Goal: Navigation & Orientation: Find specific page/section

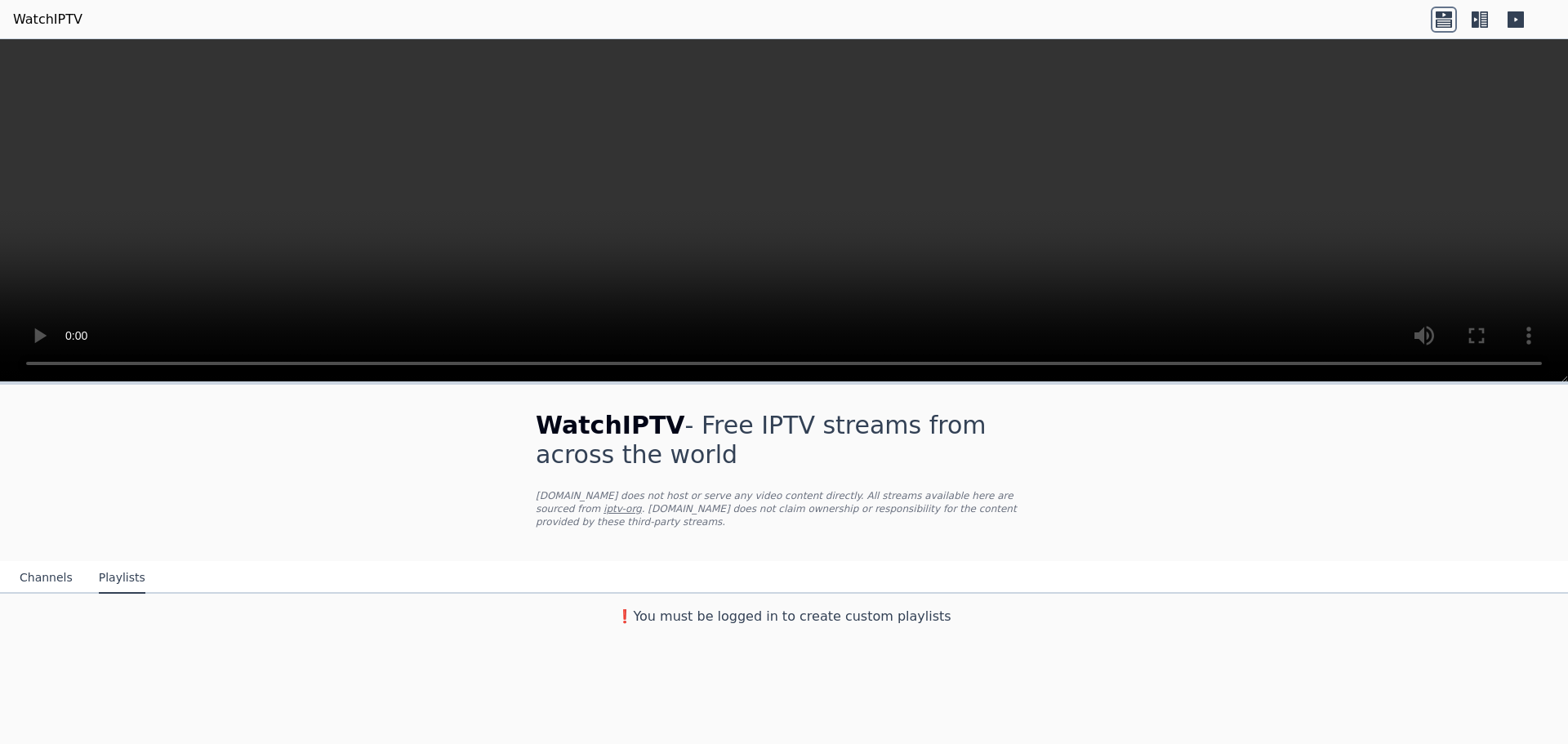
click at [24, 563] on button "Channels" at bounding box center [46, 578] width 53 height 31
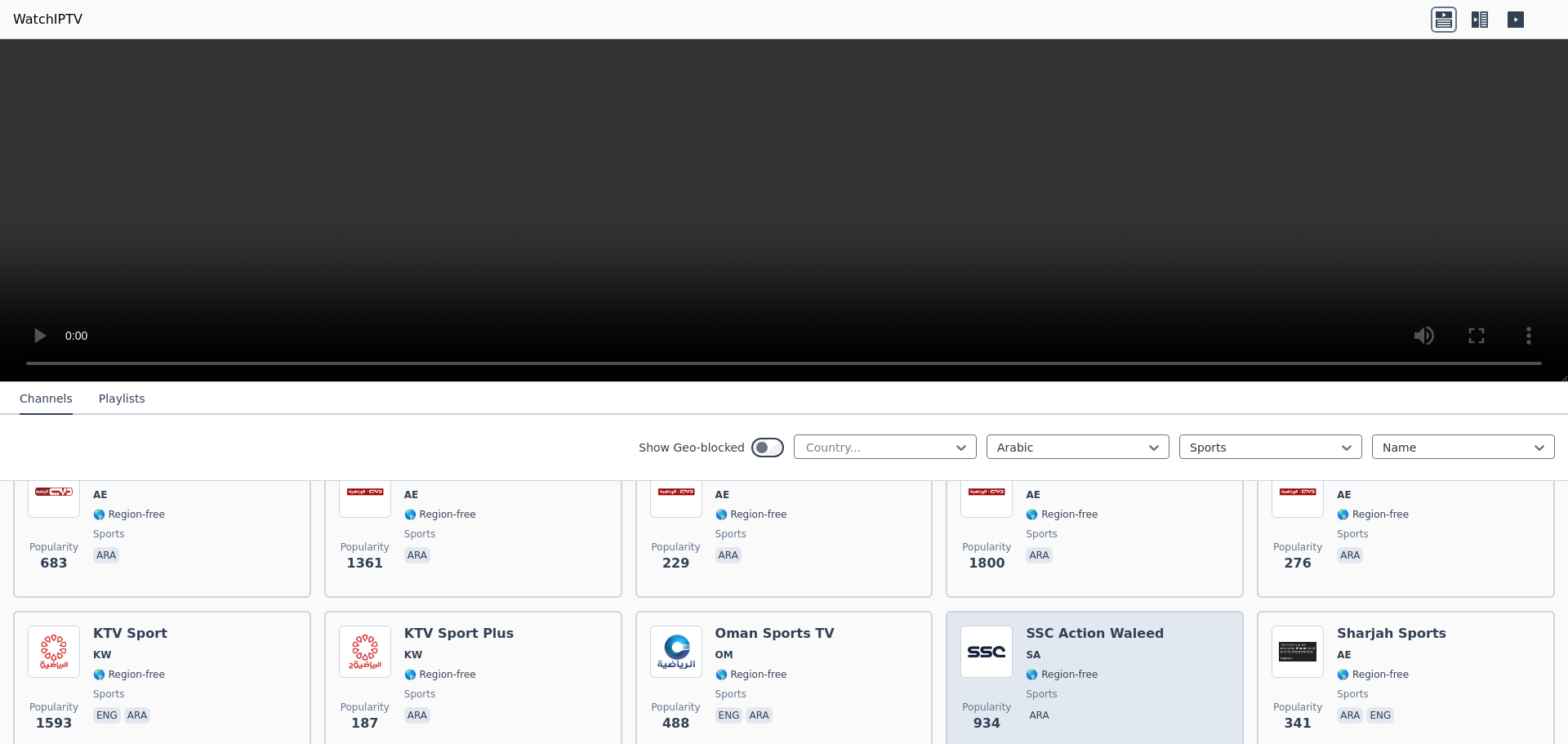
scroll to position [451, 0]
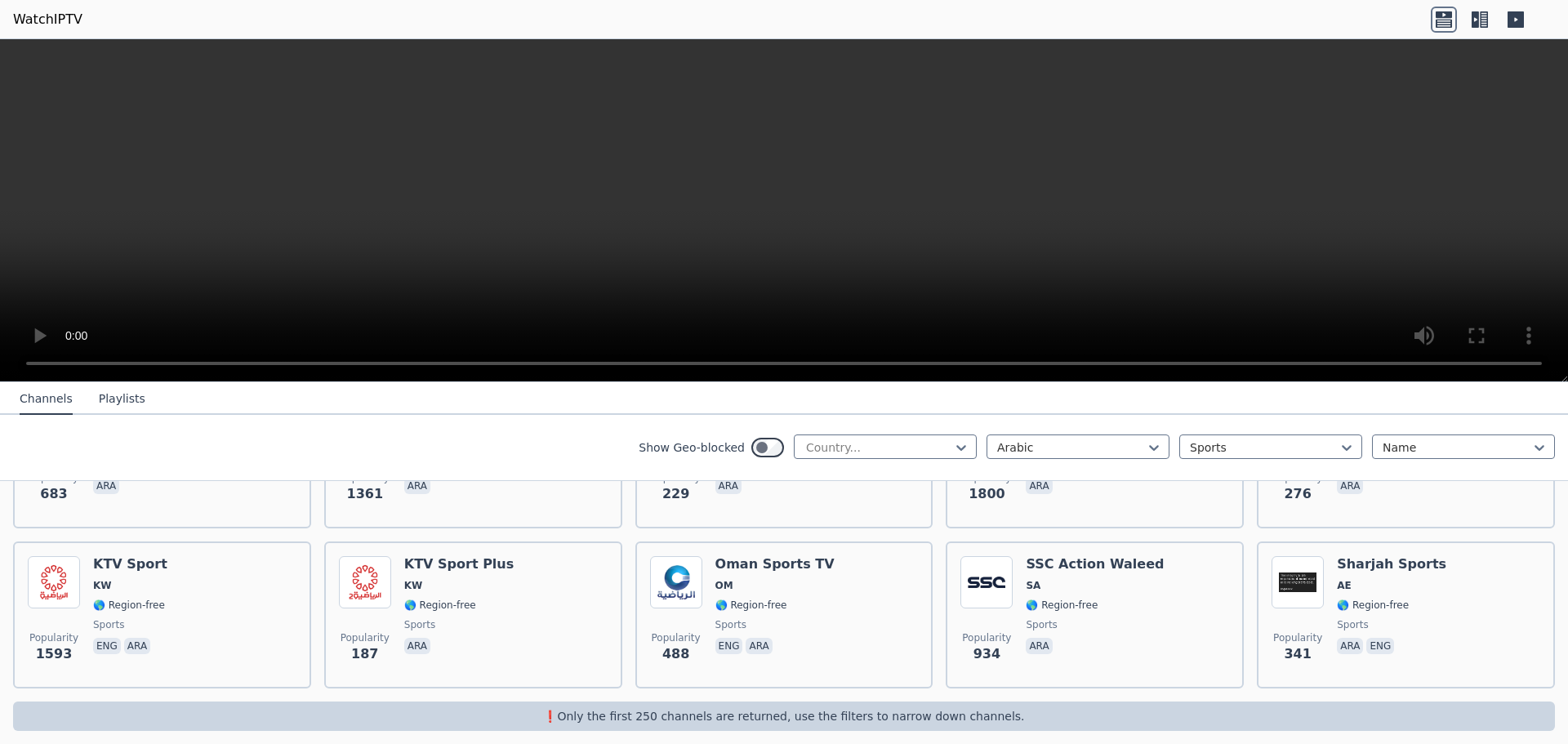
click at [1446, 21] on icon at bounding box center [1444, 19] width 26 height 26
click at [1486, 21] on icon at bounding box center [1484, 19] width 8 height 16
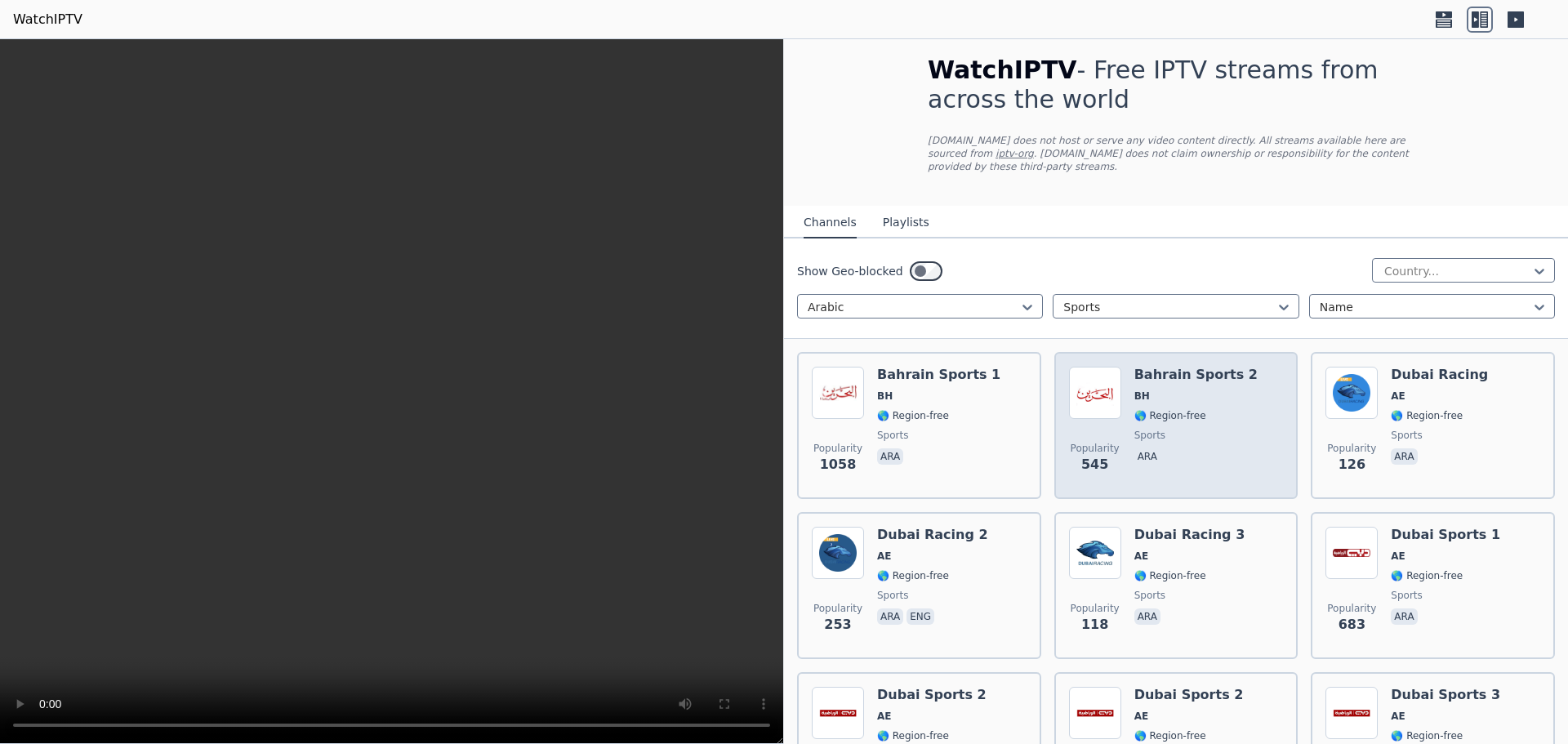
scroll to position [0, 0]
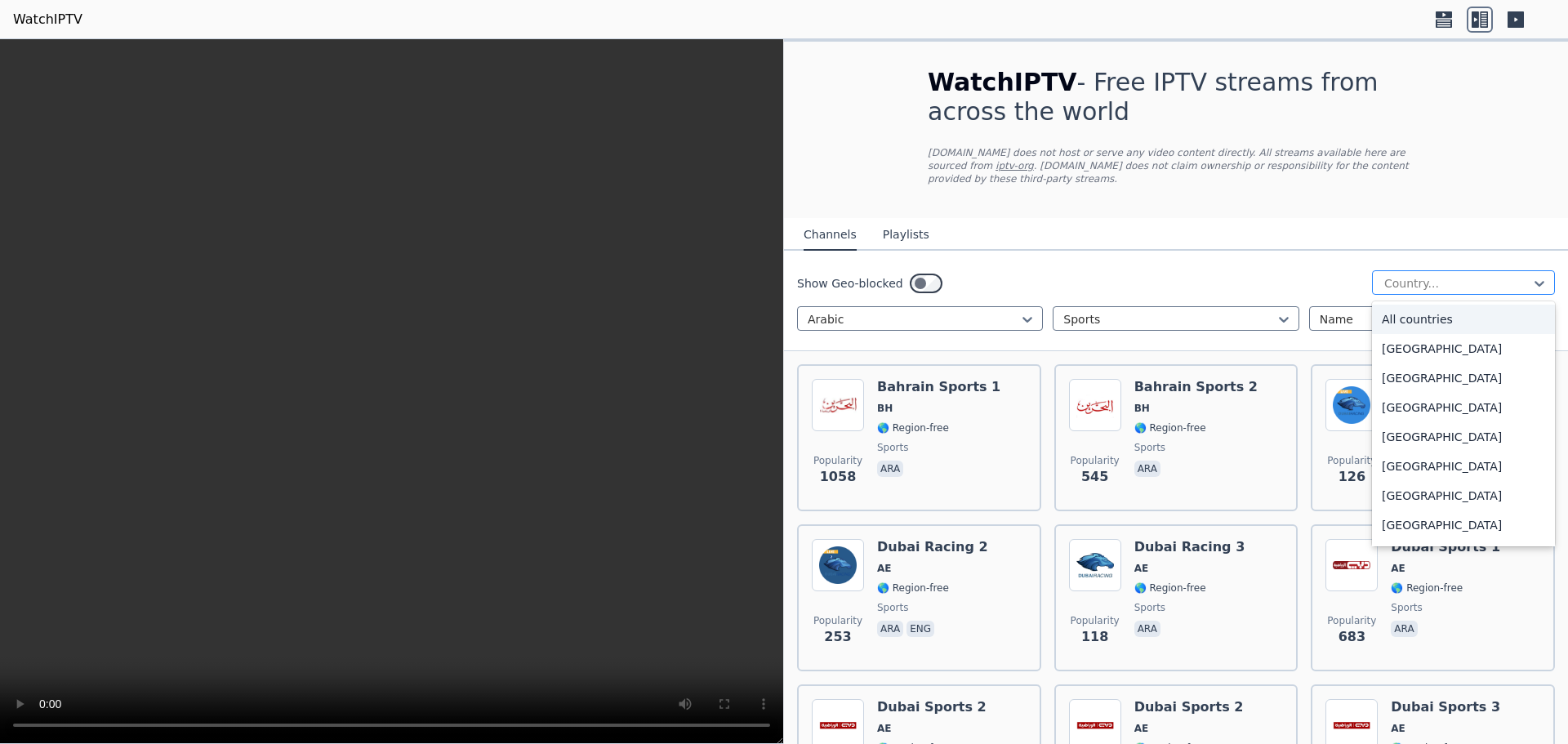
click at [1414, 279] on div "Country..." at bounding box center [1463, 282] width 183 height 25
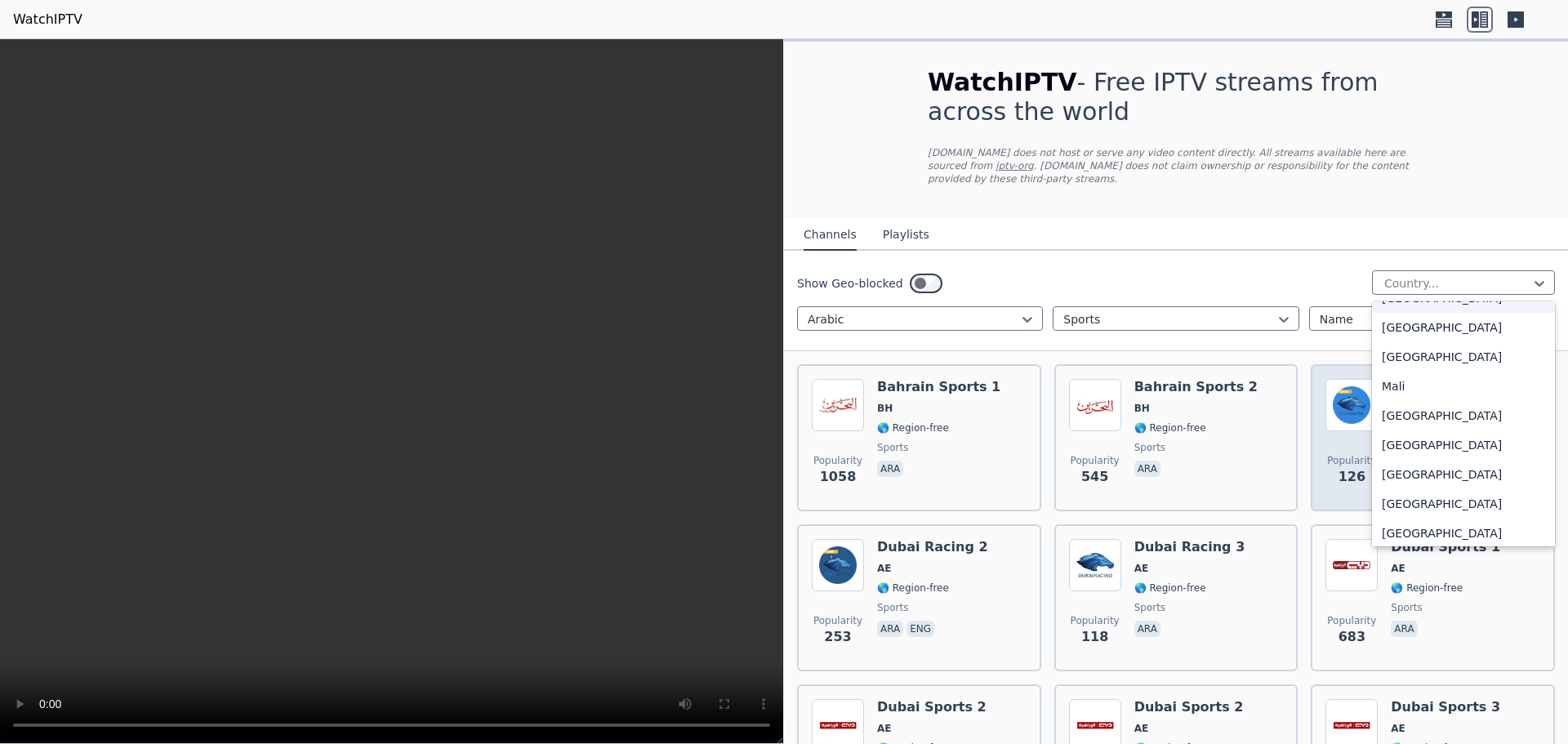
scroll to position [3349, 0]
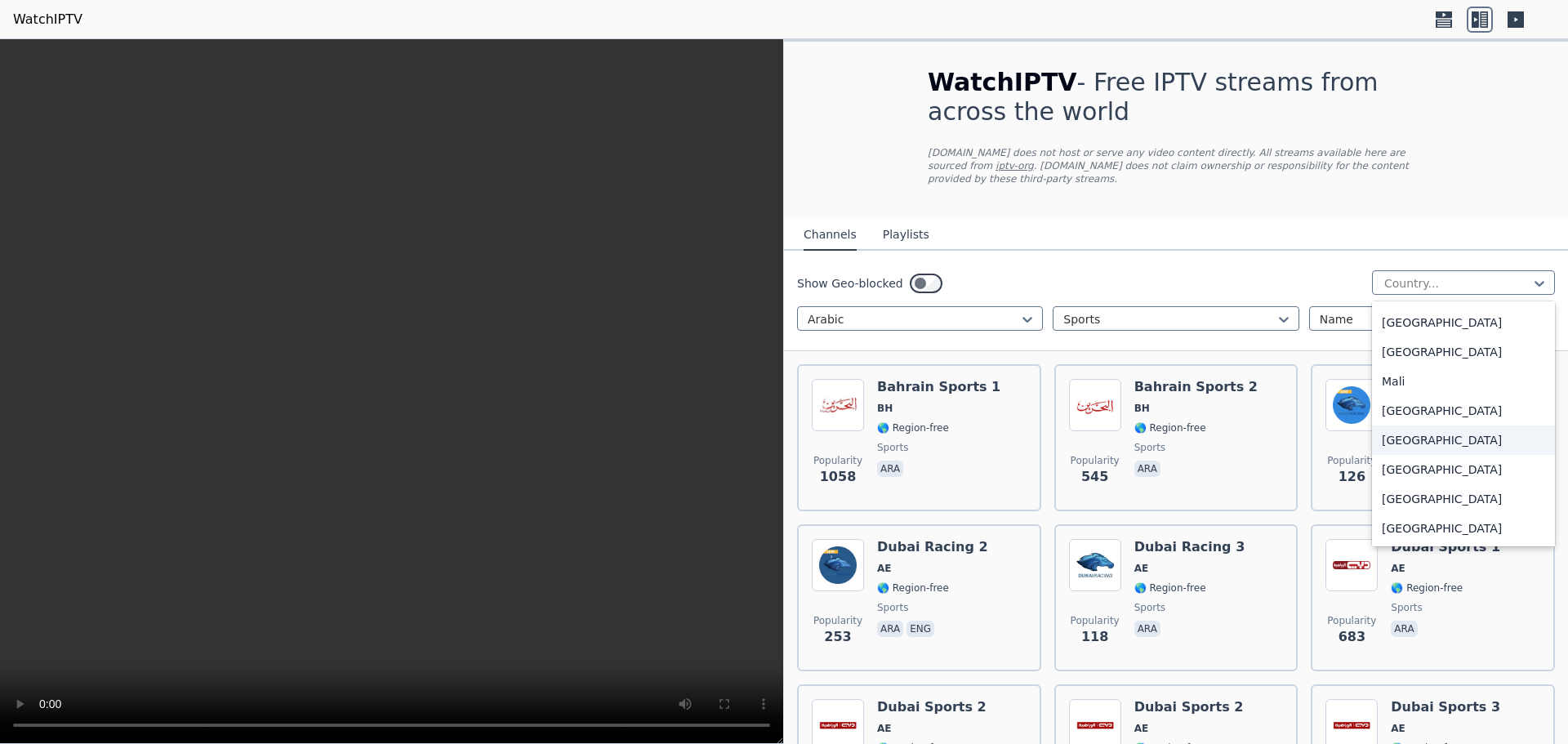
click at [1076, 251] on div "Show Geo-blocked 206 results available. Use Up and Down to choose options, pres…" at bounding box center [1177, 301] width 784 height 101
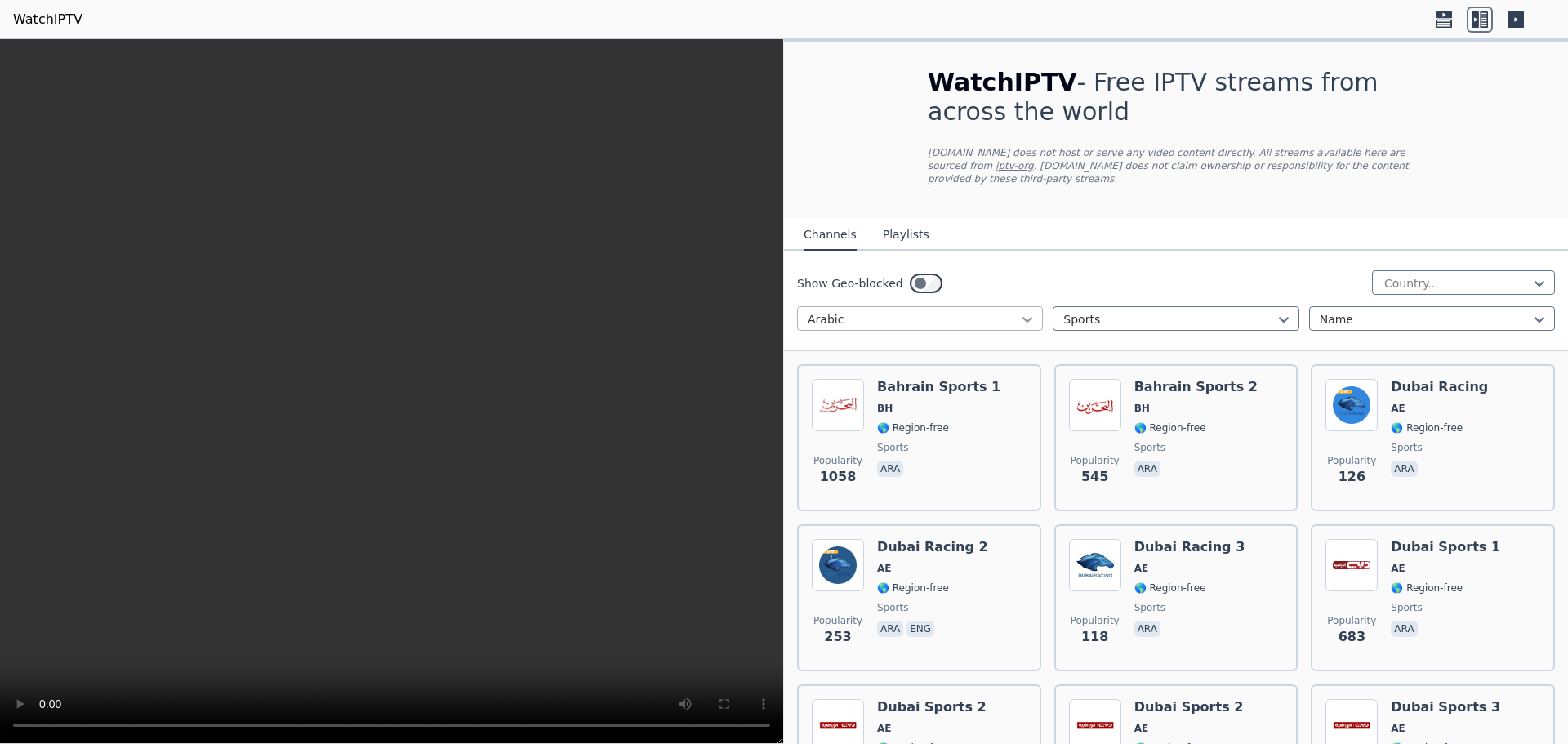
click at [1027, 311] on icon at bounding box center [1027, 319] width 16 height 16
click at [784, 89] on div at bounding box center [392, 391] width 784 height 705
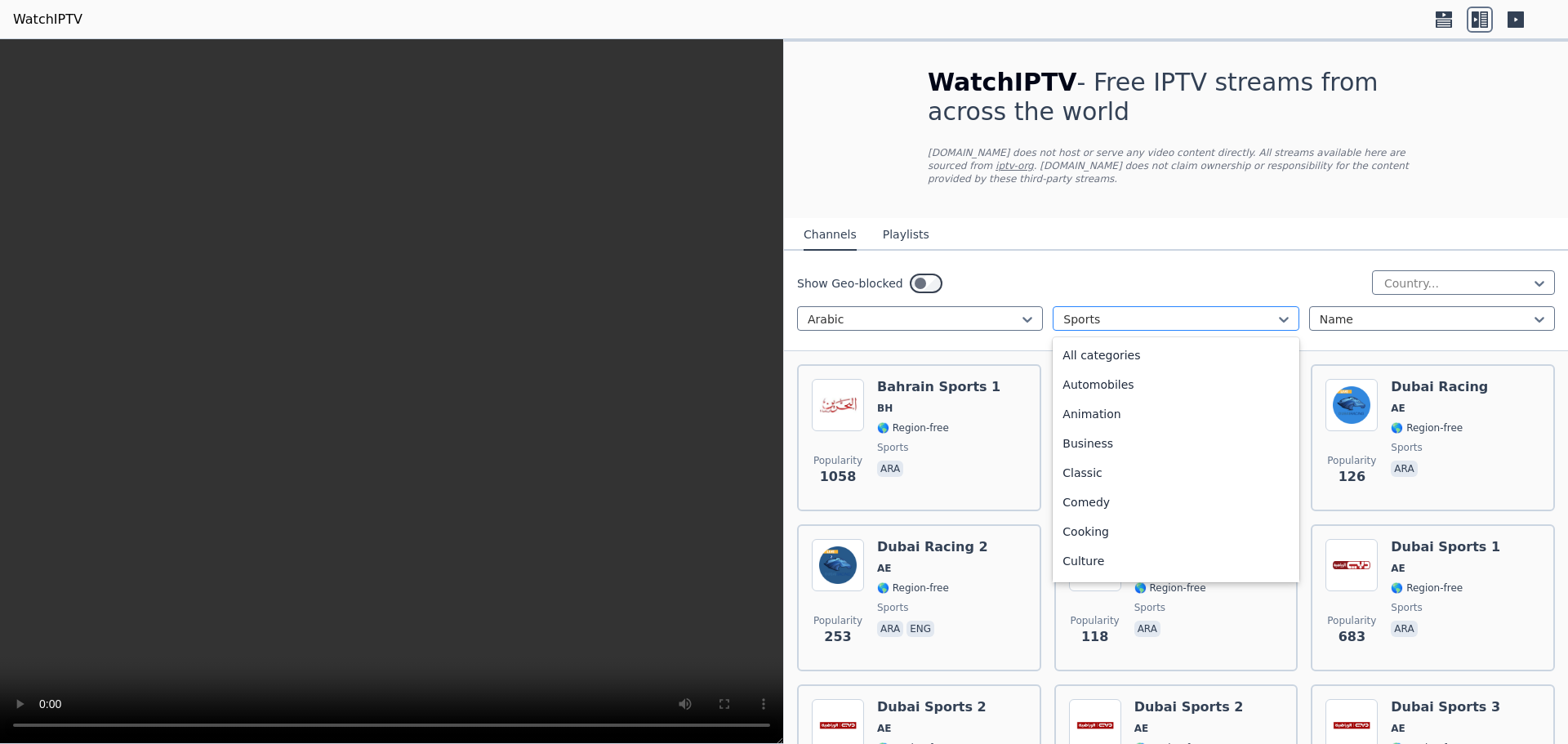
click at [1148, 311] on div at bounding box center [1169, 319] width 211 height 16
click at [1080, 465] on div "Classic" at bounding box center [1175, 473] width 246 height 30
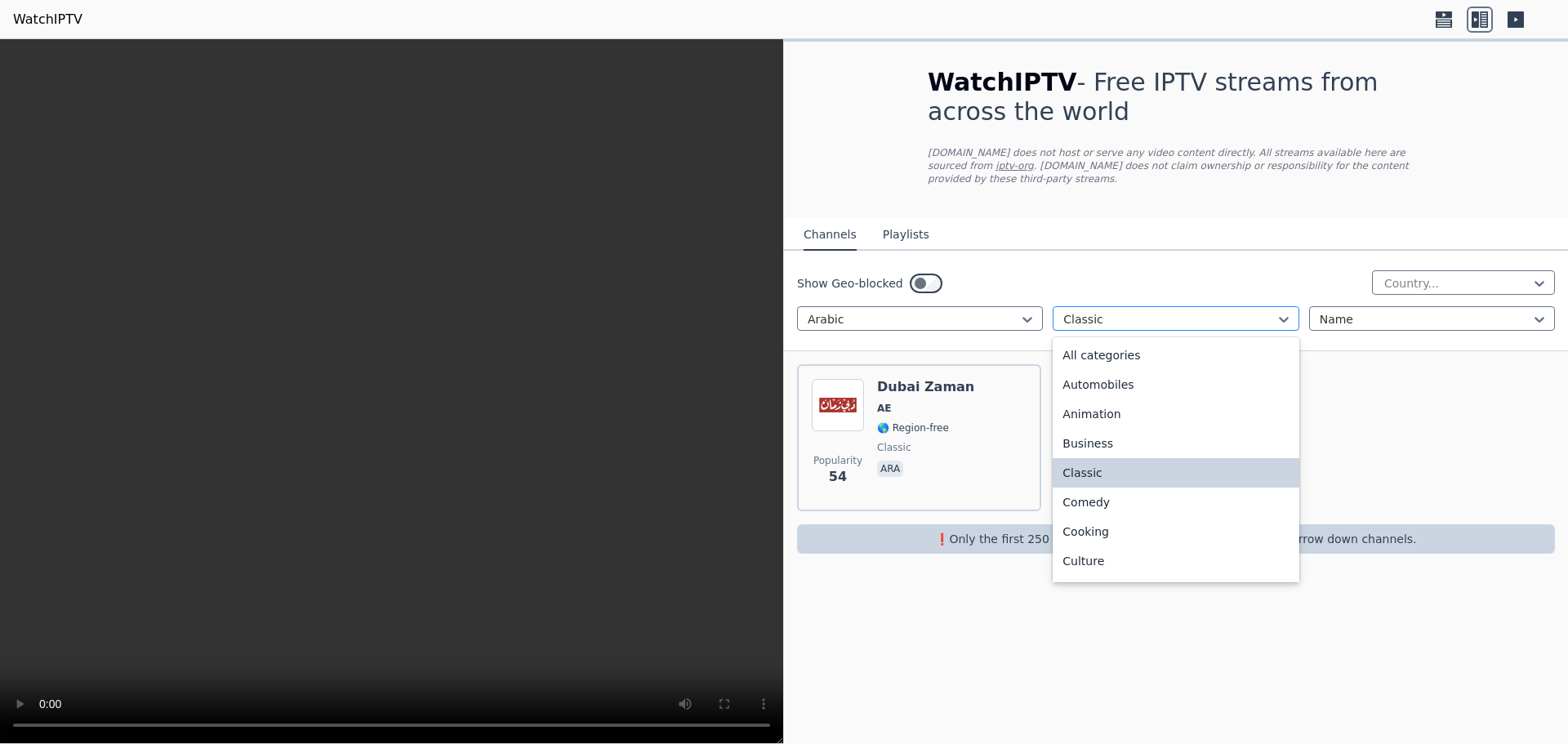
click at [1137, 311] on div at bounding box center [1169, 319] width 211 height 16
click at [1114, 350] on div "All categories" at bounding box center [1175, 355] width 246 height 30
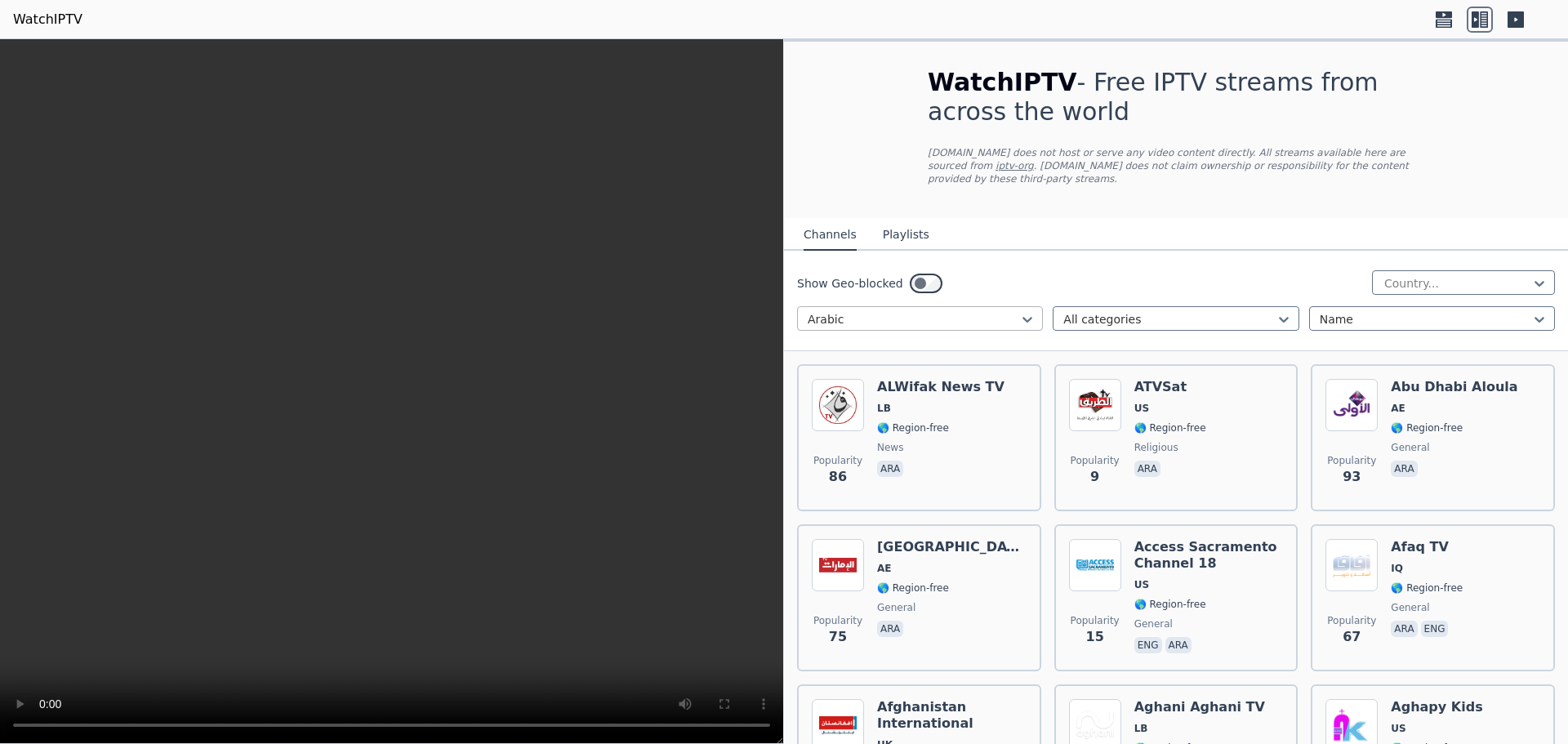
click at [852, 311] on div at bounding box center [914, 319] width 211 height 16
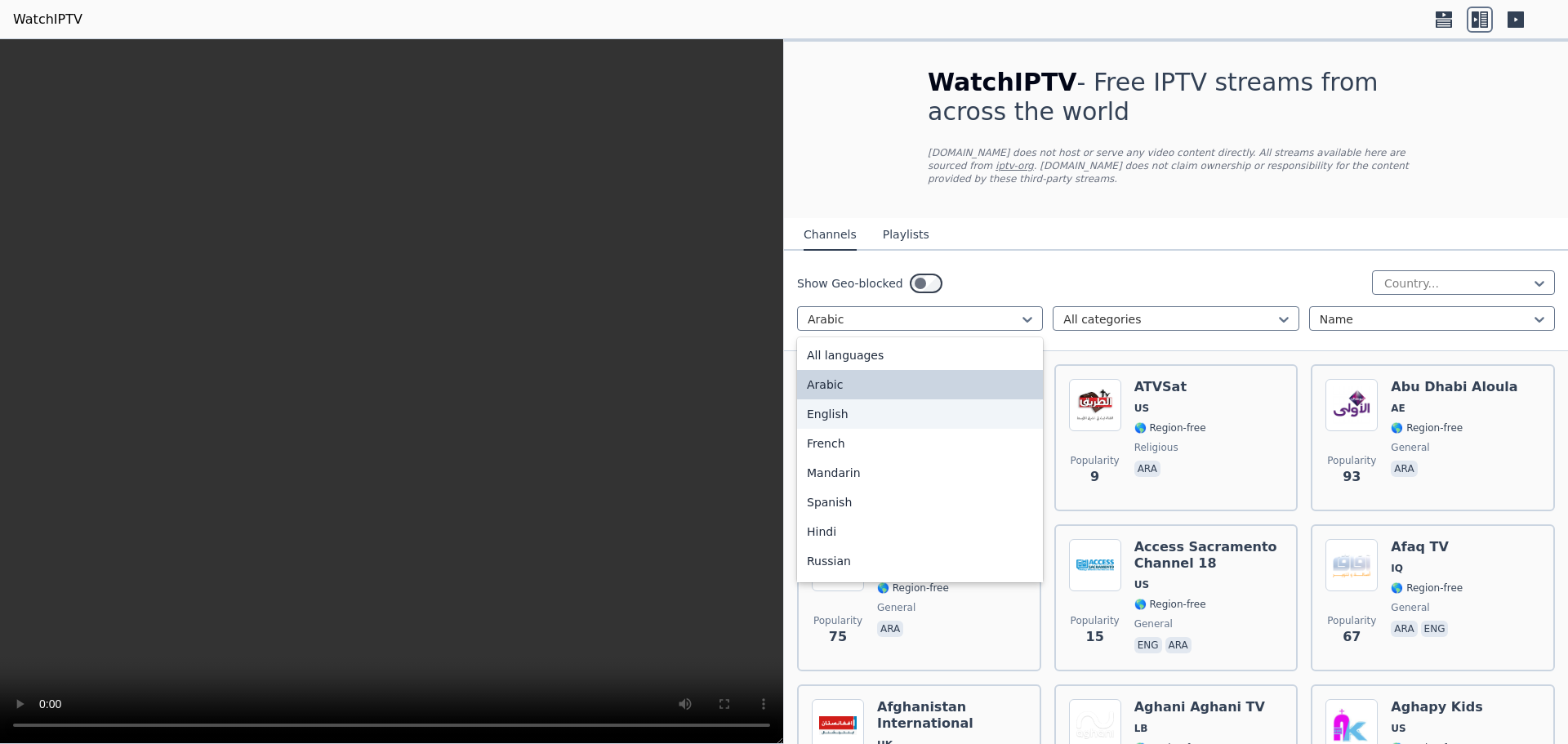
click at [882, 407] on div "English" at bounding box center [920, 413] width 246 height 30
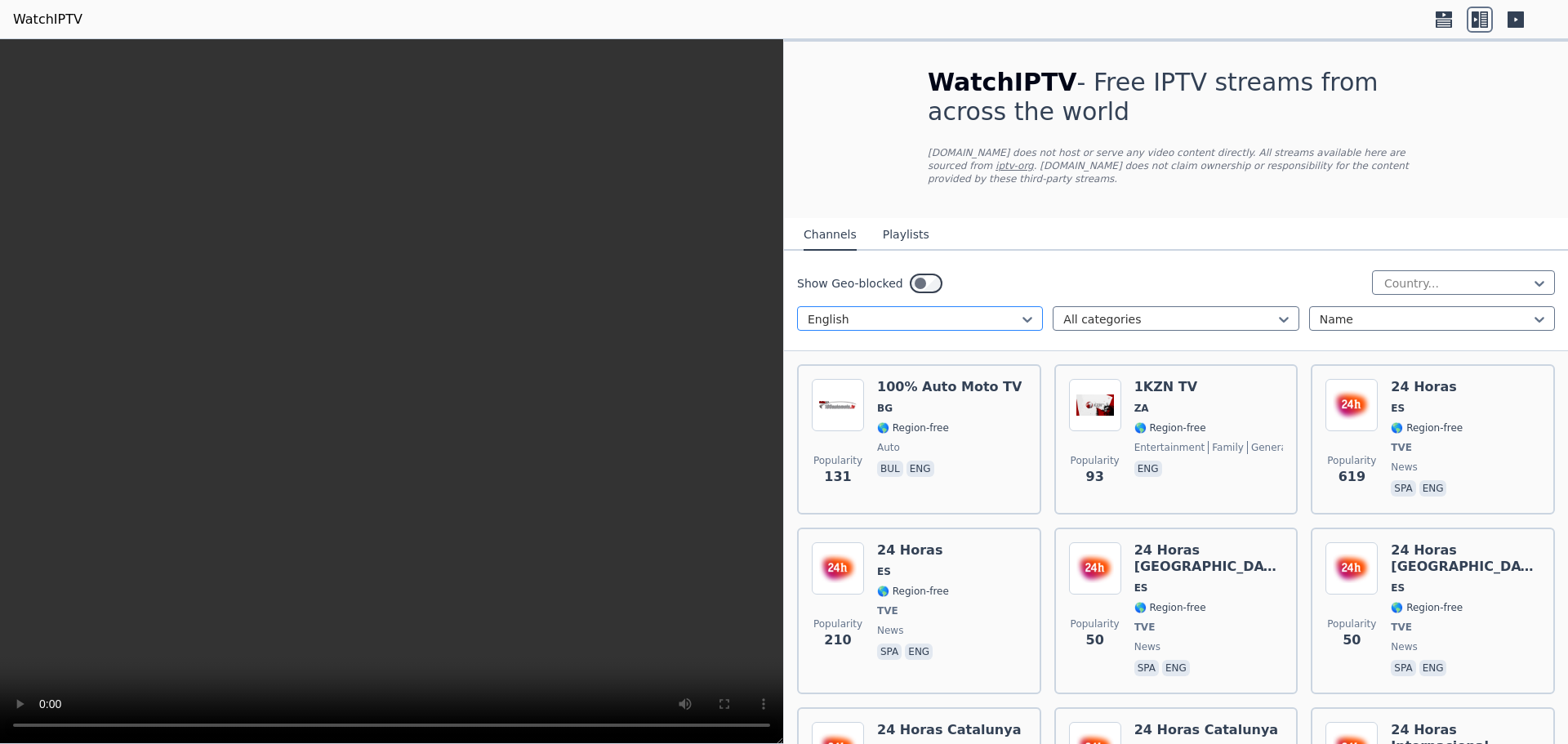
click at [1007, 311] on div at bounding box center [914, 319] width 211 height 16
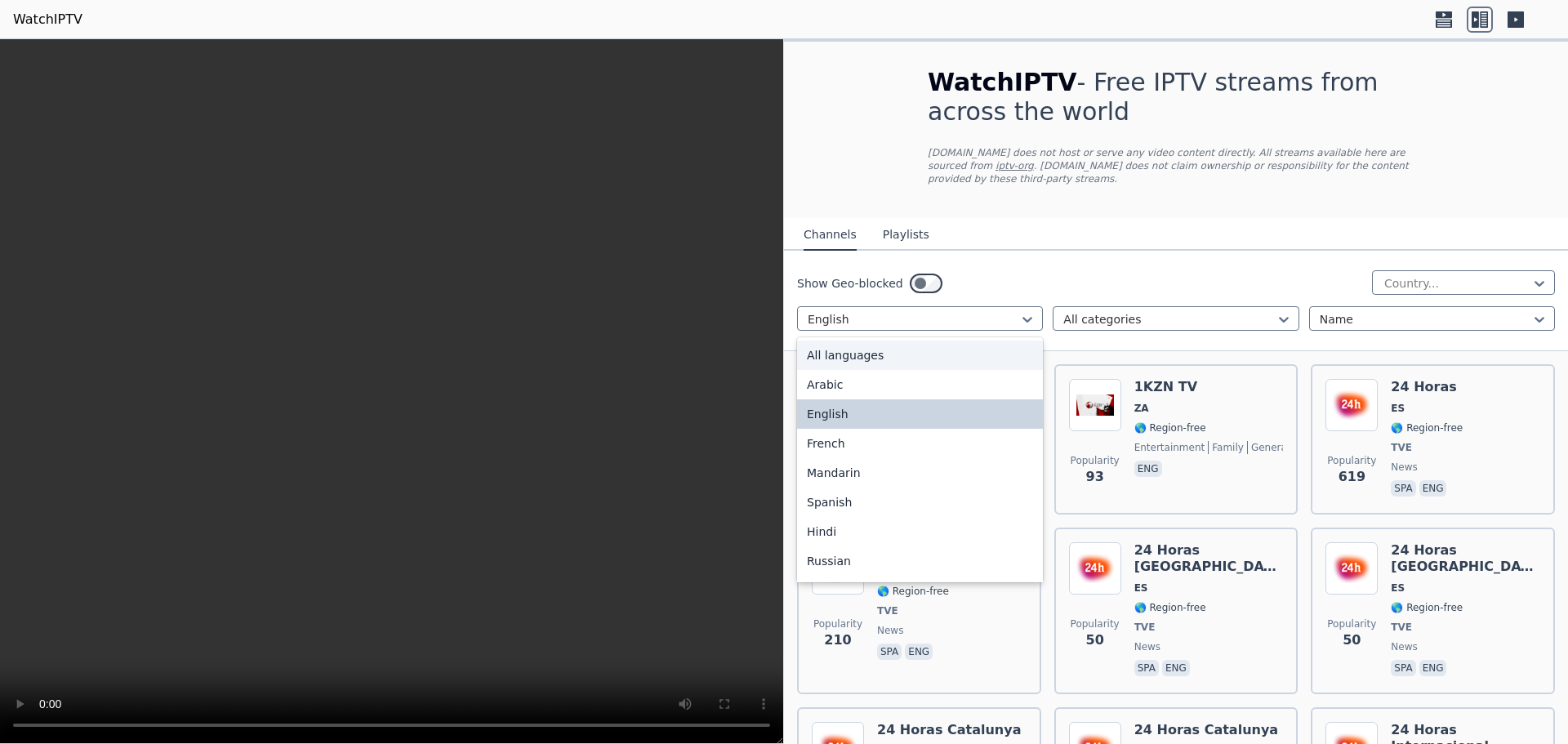
click at [877, 345] on div "All languages" at bounding box center [920, 355] width 246 height 30
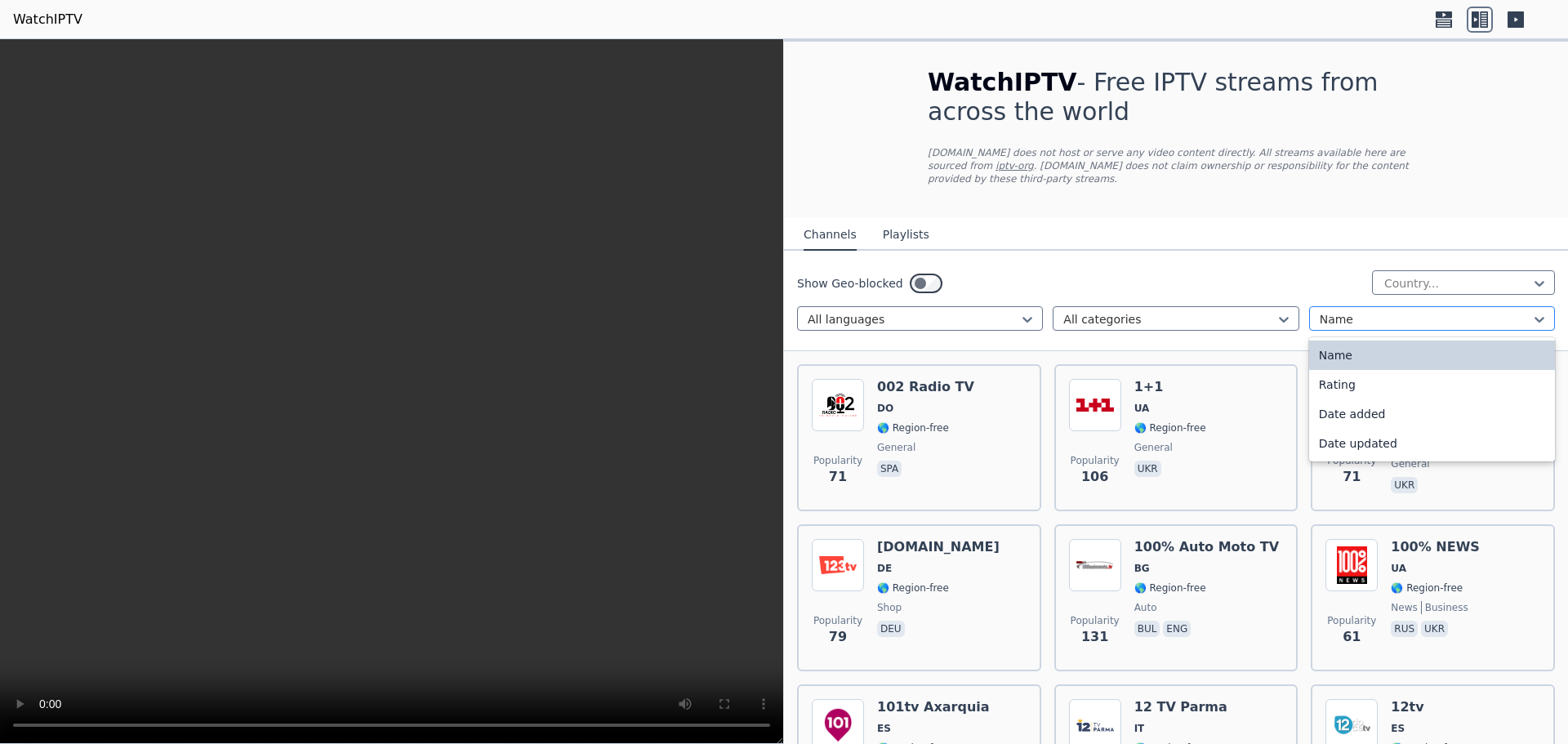
click at [1375, 311] on div at bounding box center [1425, 319] width 211 height 16
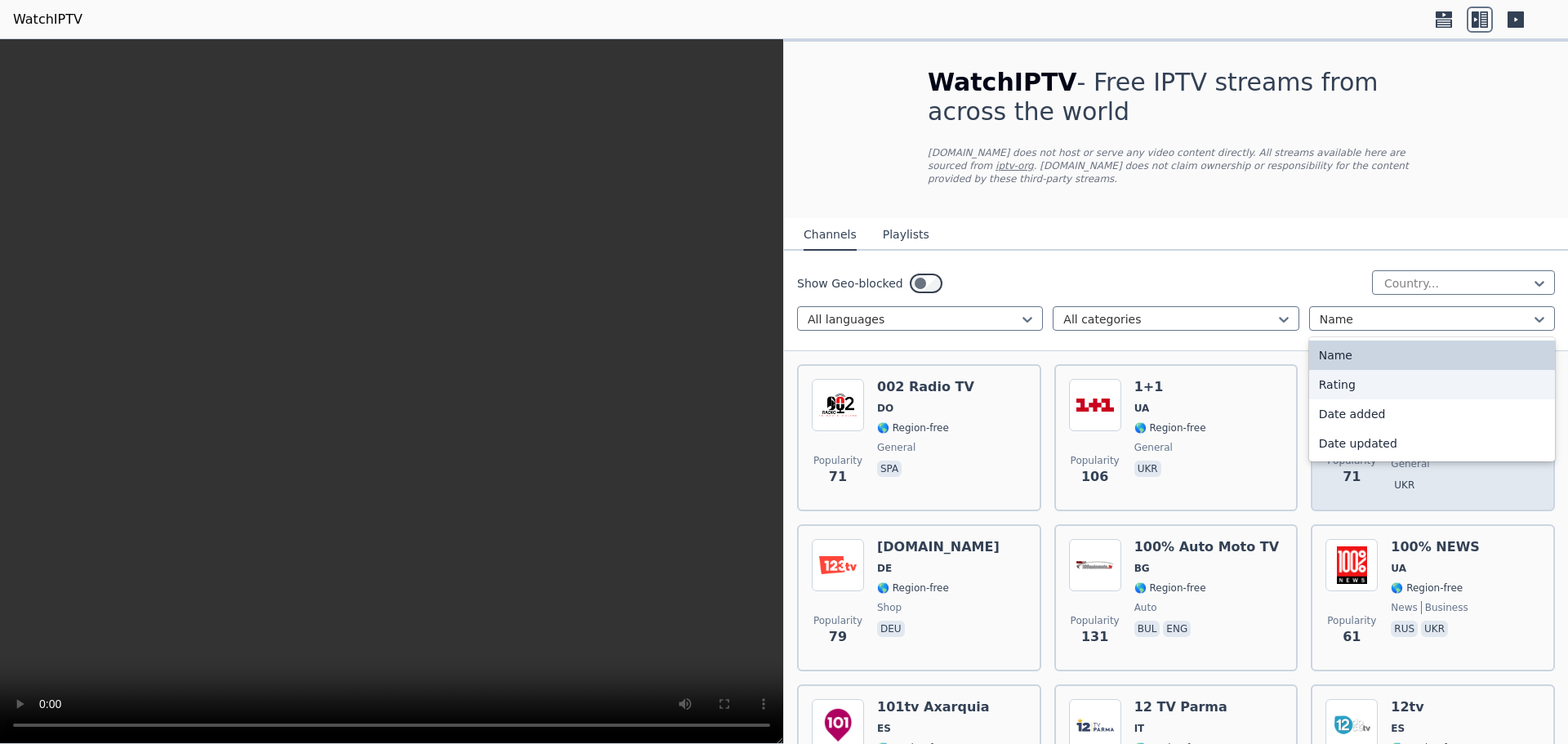
drag, startPoint x: 1335, startPoint y: 375, endPoint x: 1342, endPoint y: 372, distance: 7.6
click at [1336, 373] on div "Rating" at bounding box center [1432, 385] width 246 height 30
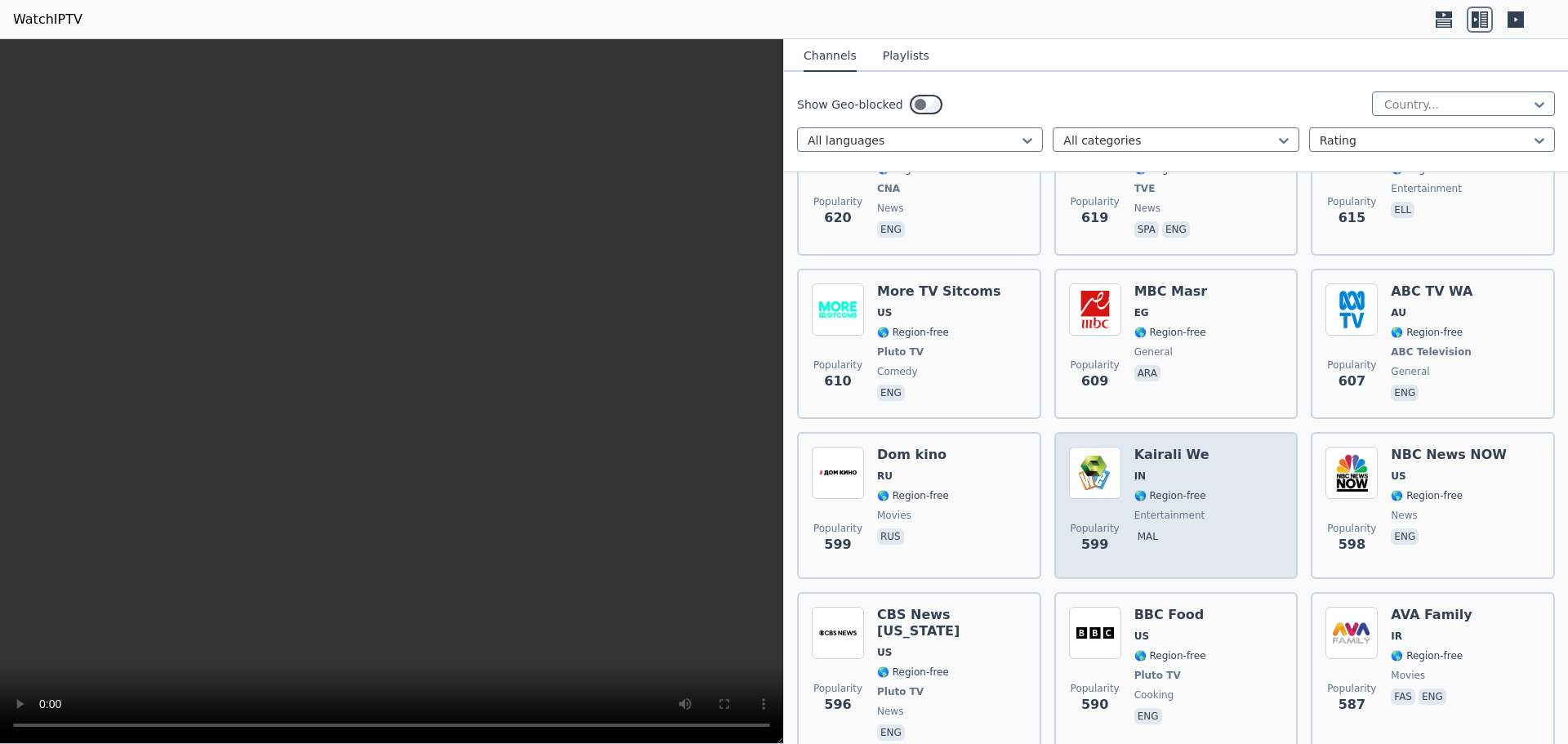
scroll to position [8251, 0]
